Goal: Transaction & Acquisition: Purchase product/service

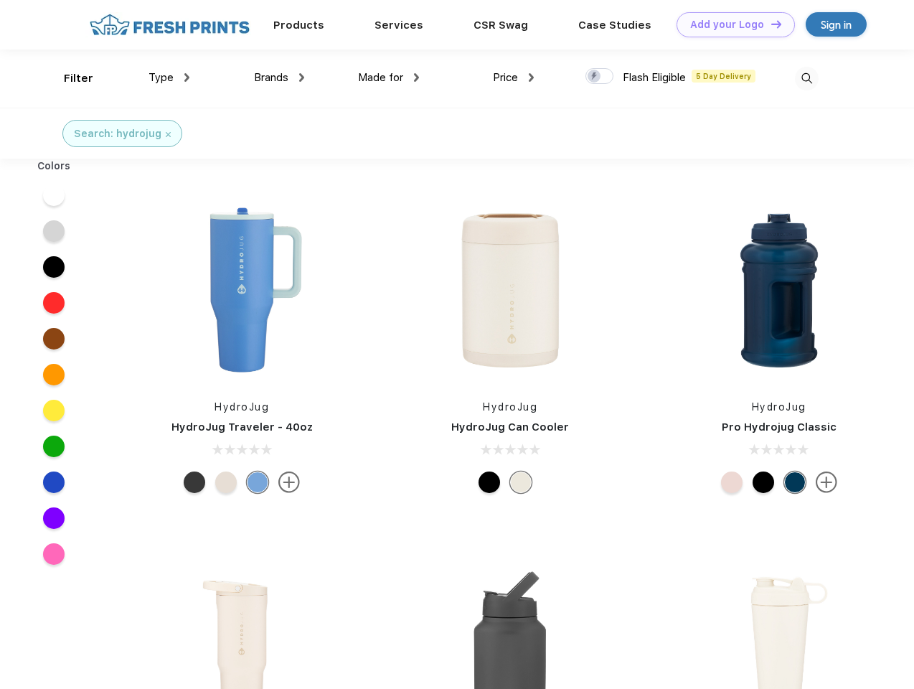
click at [731, 24] on link "Add your Logo Design Tool" at bounding box center [736, 24] width 118 height 25
click at [0, 0] on div "Design Tool" at bounding box center [0, 0] width 0 height 0
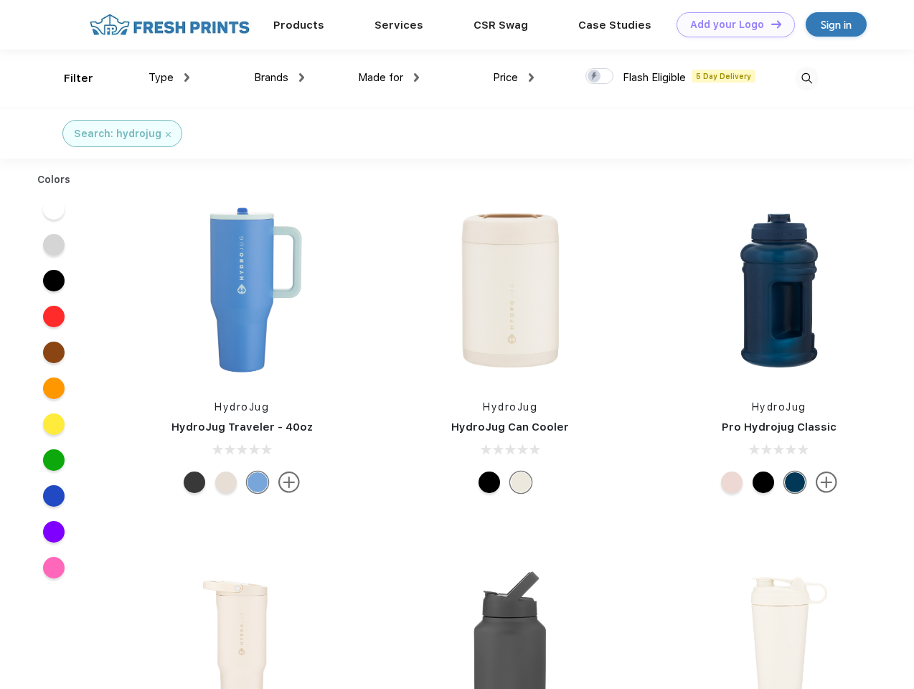
click at [770, 24] on link "Add your Logo Design Tool" at bounding box center [736, 24] width 118 height 25
click at [69, 78] on div "Filter" at bounding box center [78, 78] width 29 height 17
click at [169, 78] on span "Type" at bounding box center [161, 77] width 25 height 13
click at [279, 78] on span "Brands" at bounding box center [271, 77] width 34 height 13
click at [389, 78] on span "Made for" at bounding box center [380, 77] width 45 height 13
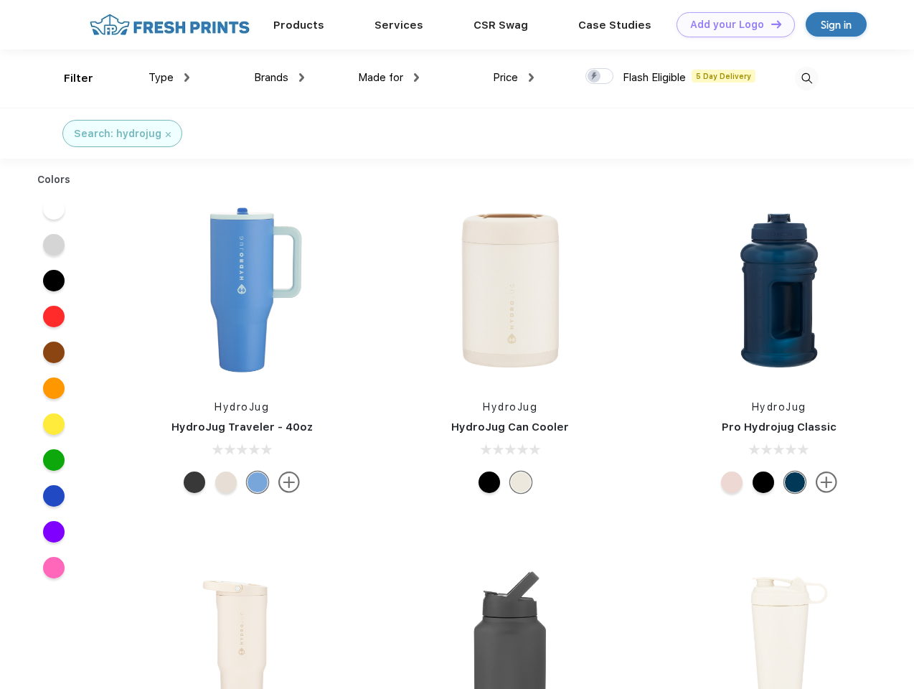
click at [514, 78] on span "Price" at bounding box center [505, 77] width 25 height 13
click at [600, 77] on div at bounding box center [600, 76] width 28 height 16
click at [595, 77] on input "checkbox" at bounding box center [590, 71] width 9 height 9
click at [807, 78] on img at bounding box center [807, 79] width 24 height 24
